Goal: Information Seeking & Learning: Compare options

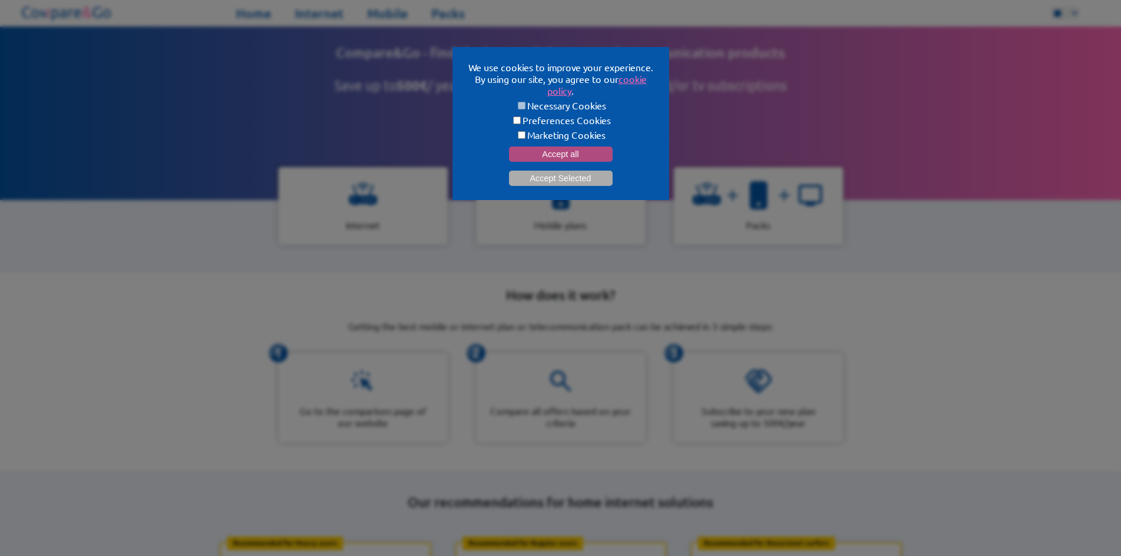
click at [574, 147] on button "Accept all" at bounding box center [561, 154] width 104 height 15
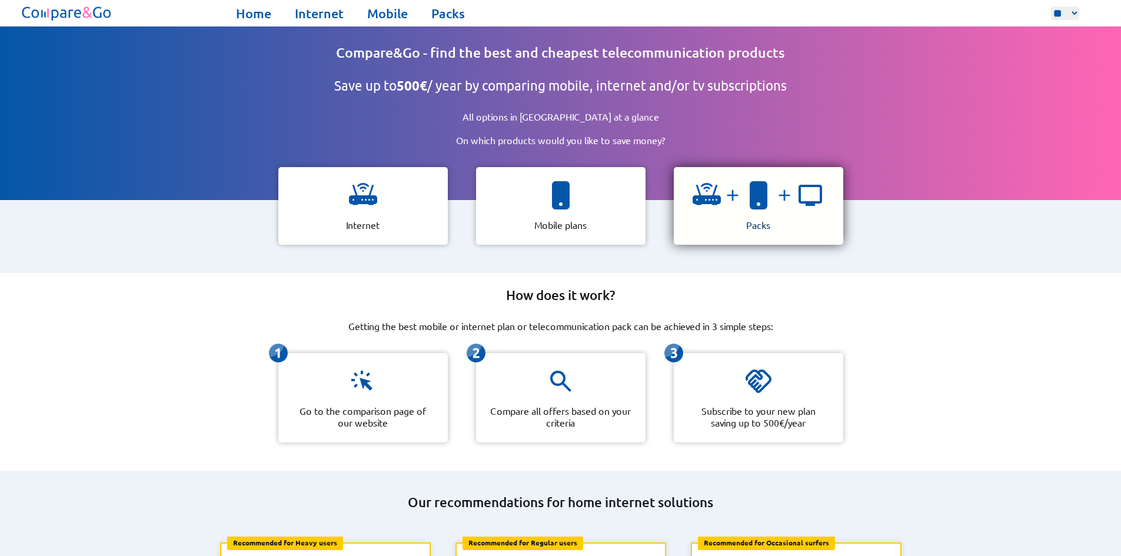
click at [798, 202] on img at bounding box center [810, 195] width 28 height 28
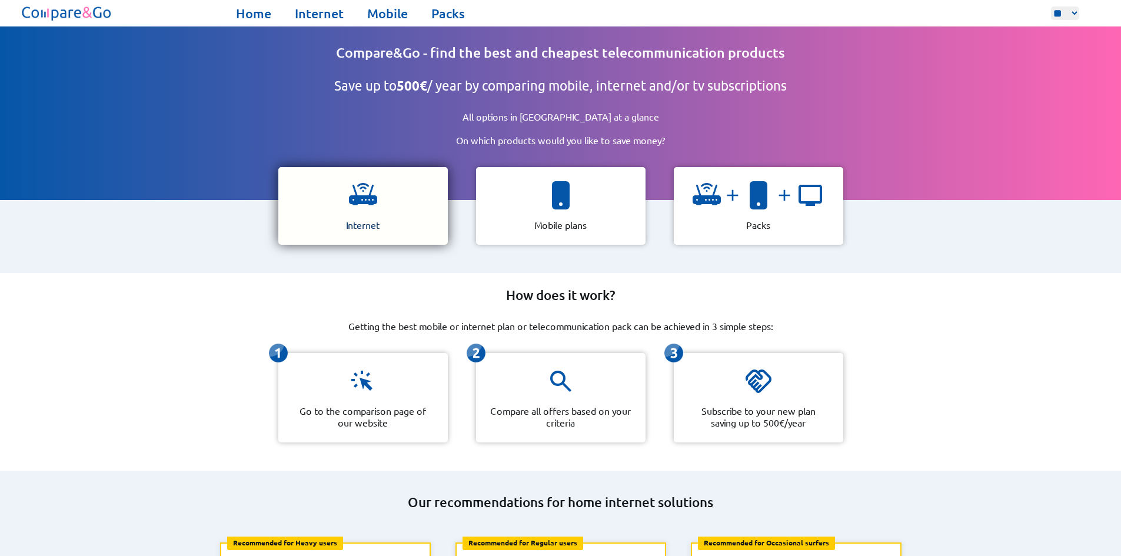
click at [397, 189] on div "Internet" at bounding box center [362, 206] width 169 height 78
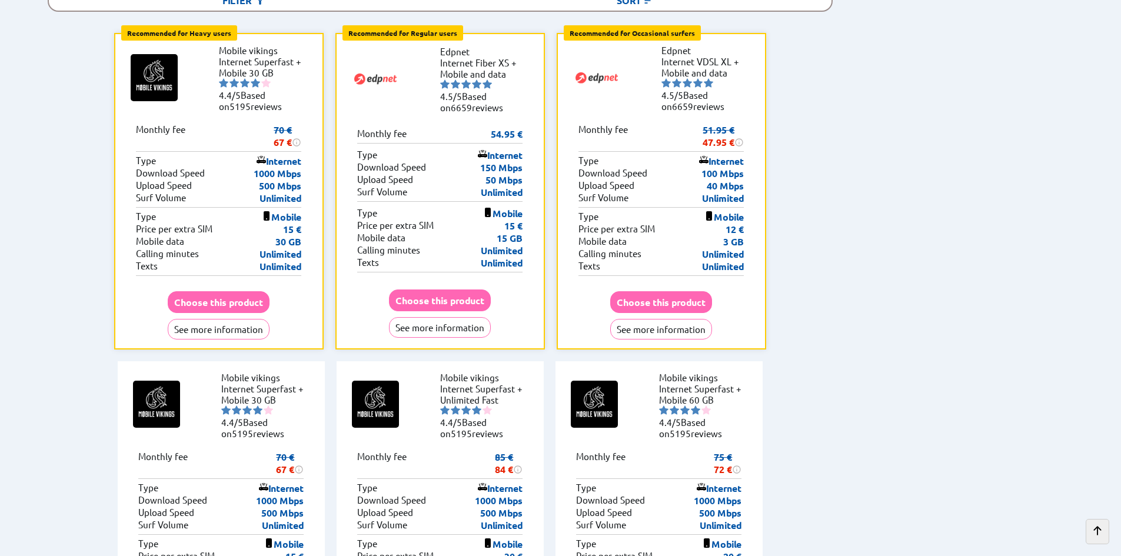
scroll to position [412, 0]
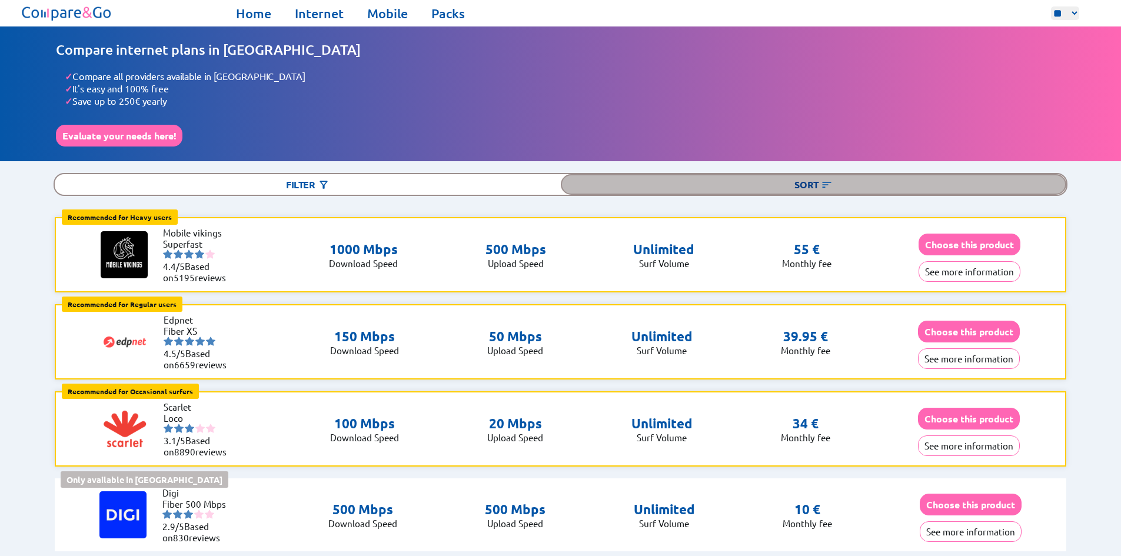
click at [742, 174] on div "Sort" at bounding box center [814, 184] width 506 height 21
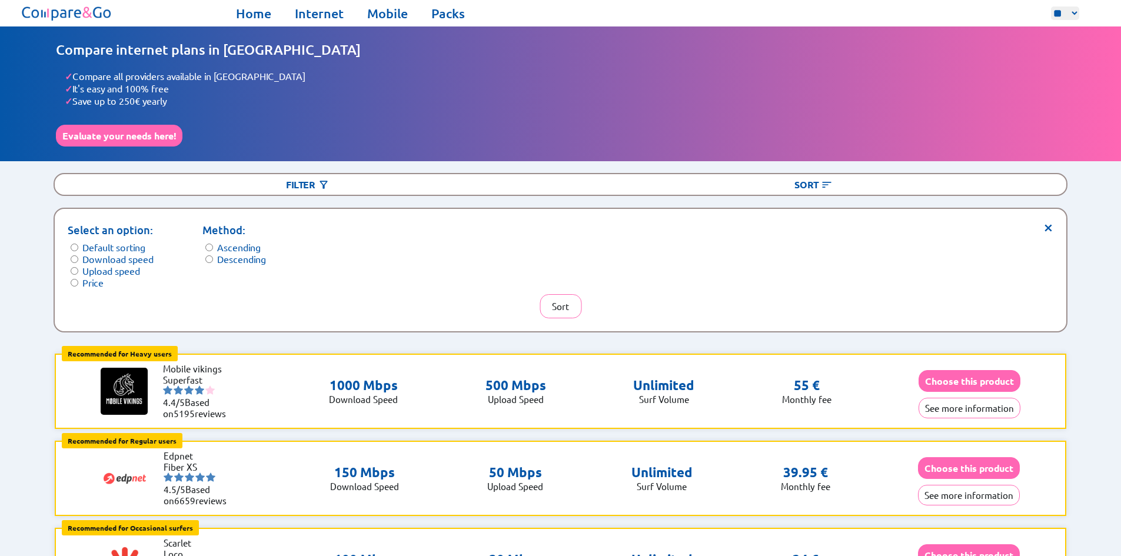
click at [92, 279] on label "Price" at bounding box center [92, 283] width 21 height 12
click at [569, 295] on button "Sort" at bounding box center [561, 306] width 42 height 24
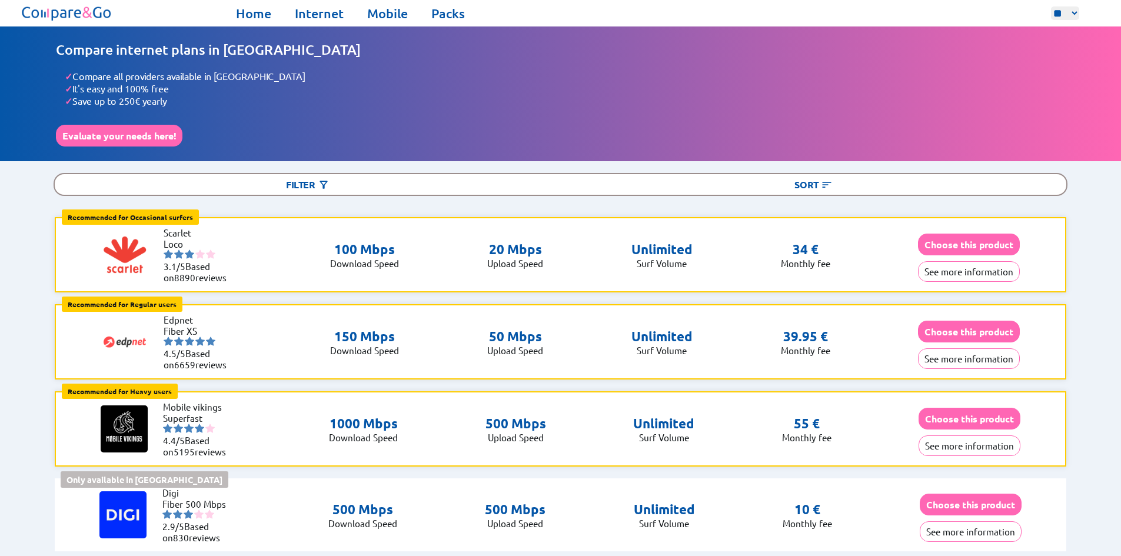
drag, startPoint x: 569, startPoint y: 295, endPoint x: 557, endPoint y: 296, distance: 11.8
drag, startPoint x: 557, startPoint y: 296, endPoint x: 387, endPoint y: 308, distance: 170.4
click at [387, 303] on div "Recommended for Occasional surfers Occasional surfers: Browsing, emailing, ligh…" at bounding box center [560, 341] width 1065 height 249
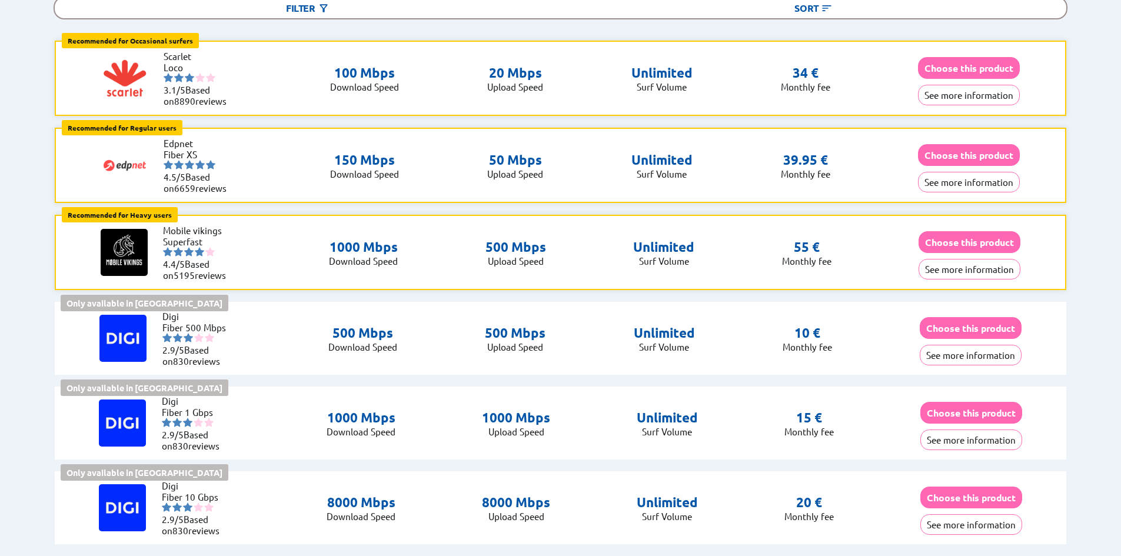
scroll to position [235, 0]
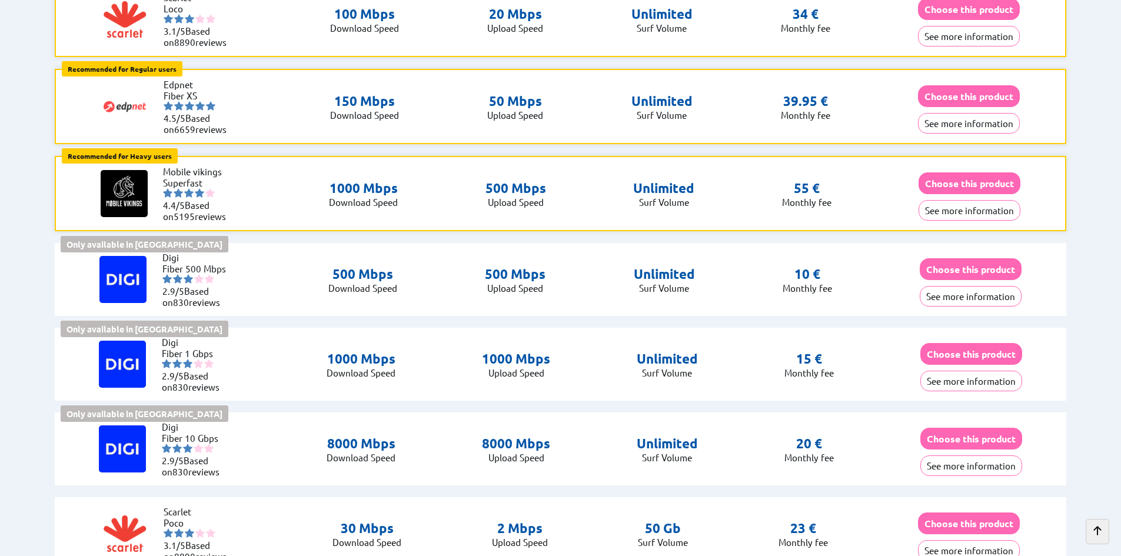
drag, startPoint x: 289, startPoint y: 294, endPoint x: 21, endPoint y: 277, distance: 268.3
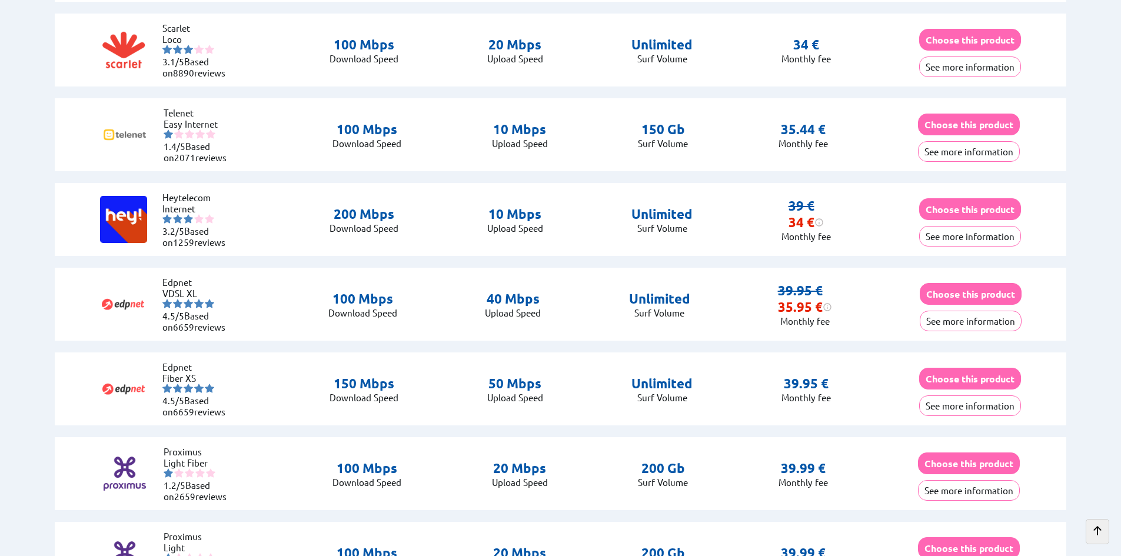
scroll to position [941, 0]
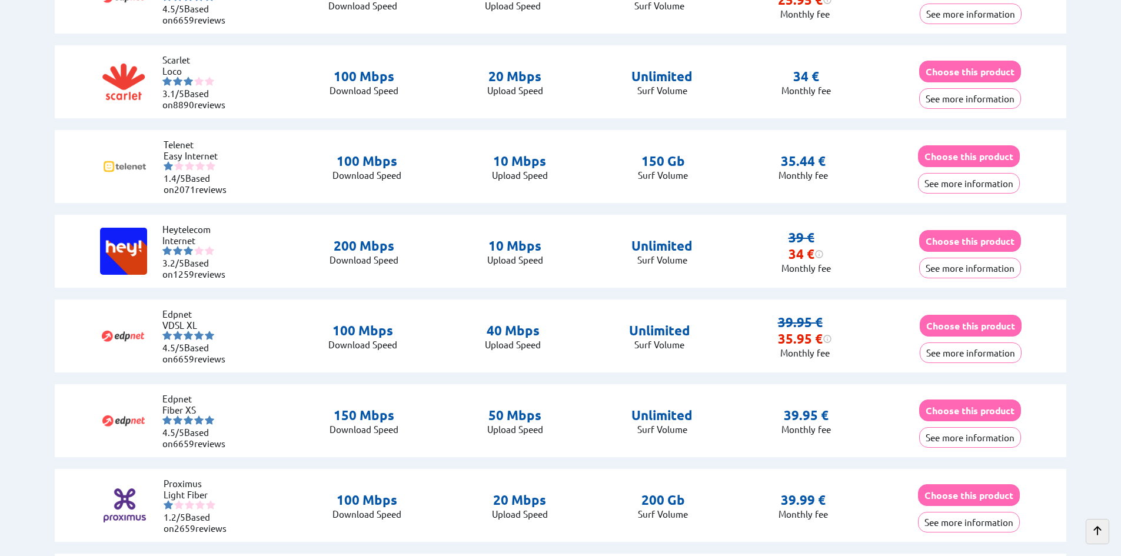
drag, startPoint x: 252, startPoint y: 170, endPoint x: 192, endPoint y: 161, distance: 61.3
click at [181, 162] on div "Telenet Easy Internet 1.4/5 Based on 2071 reviews 100 Mbps Download Speed 10 Mb…" at bounding box center [560, 166] width 1011 height 73
click at [241, 177] on div "Telenet Easy Internet 1.4/5 Based on 2071 reviews" at bounding box center [171, 166] width 141 height 74
click at [197, 184] on li "1.4/5 Based on 2071 reviews" at bounding box center [199, 183] width 71 height 22
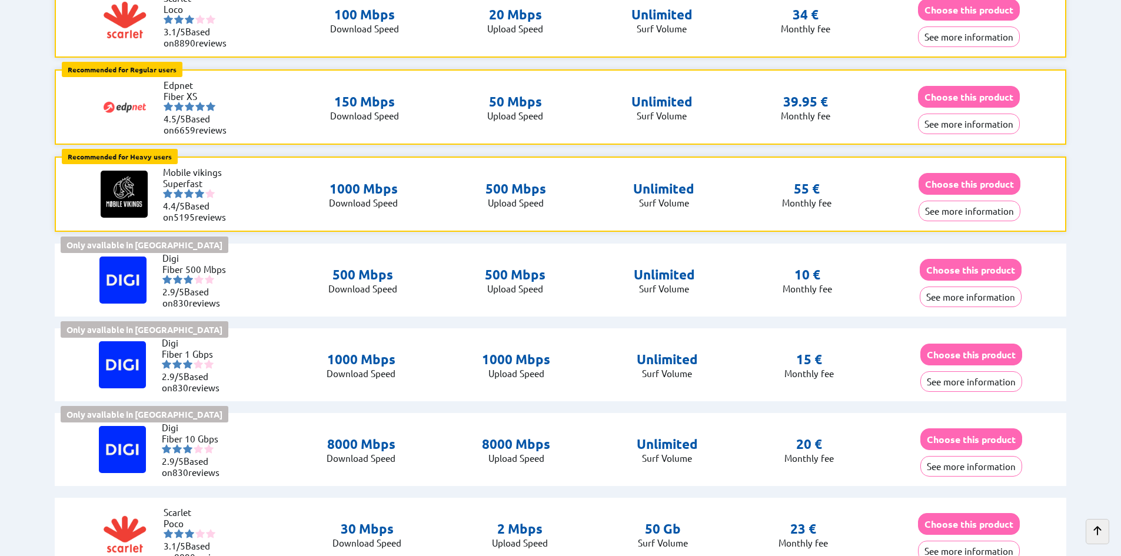
scroll to position [59, 0]
